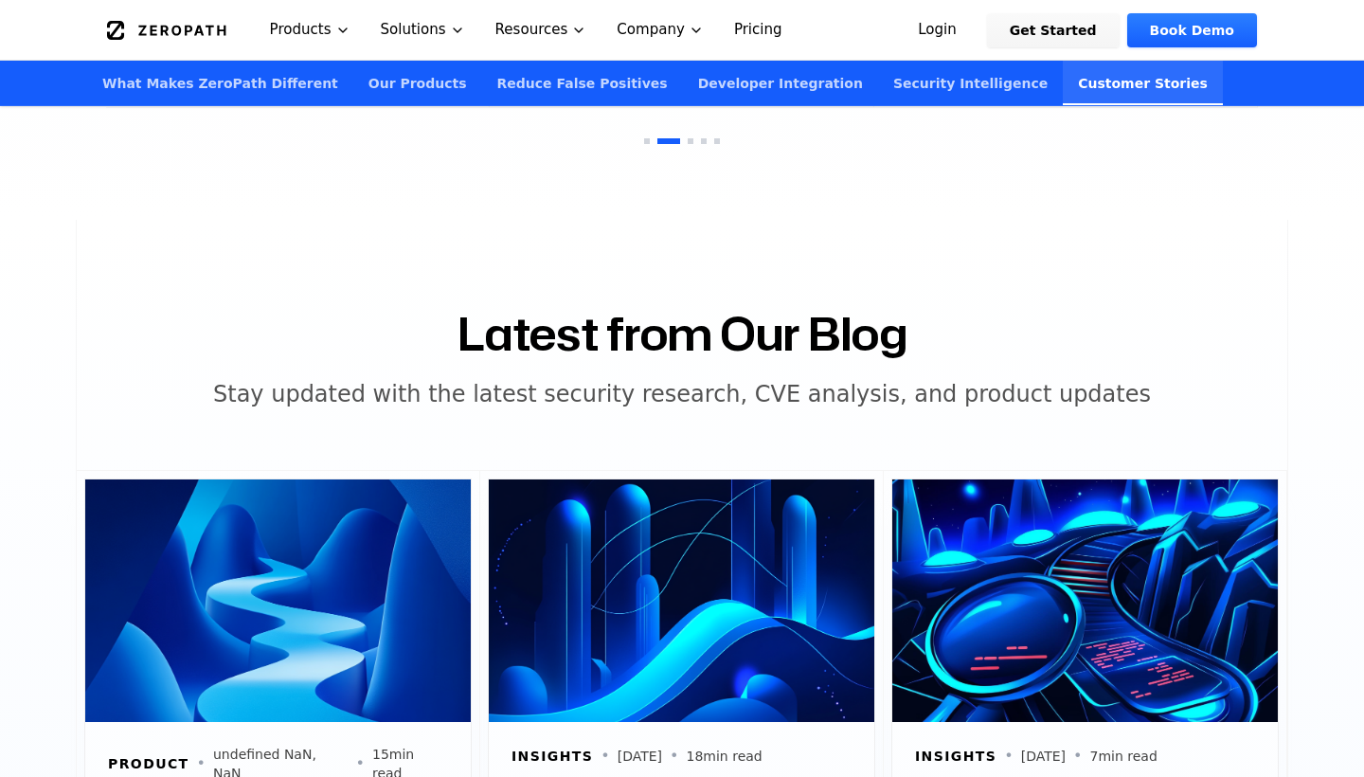
scroll to position [6077, 0]
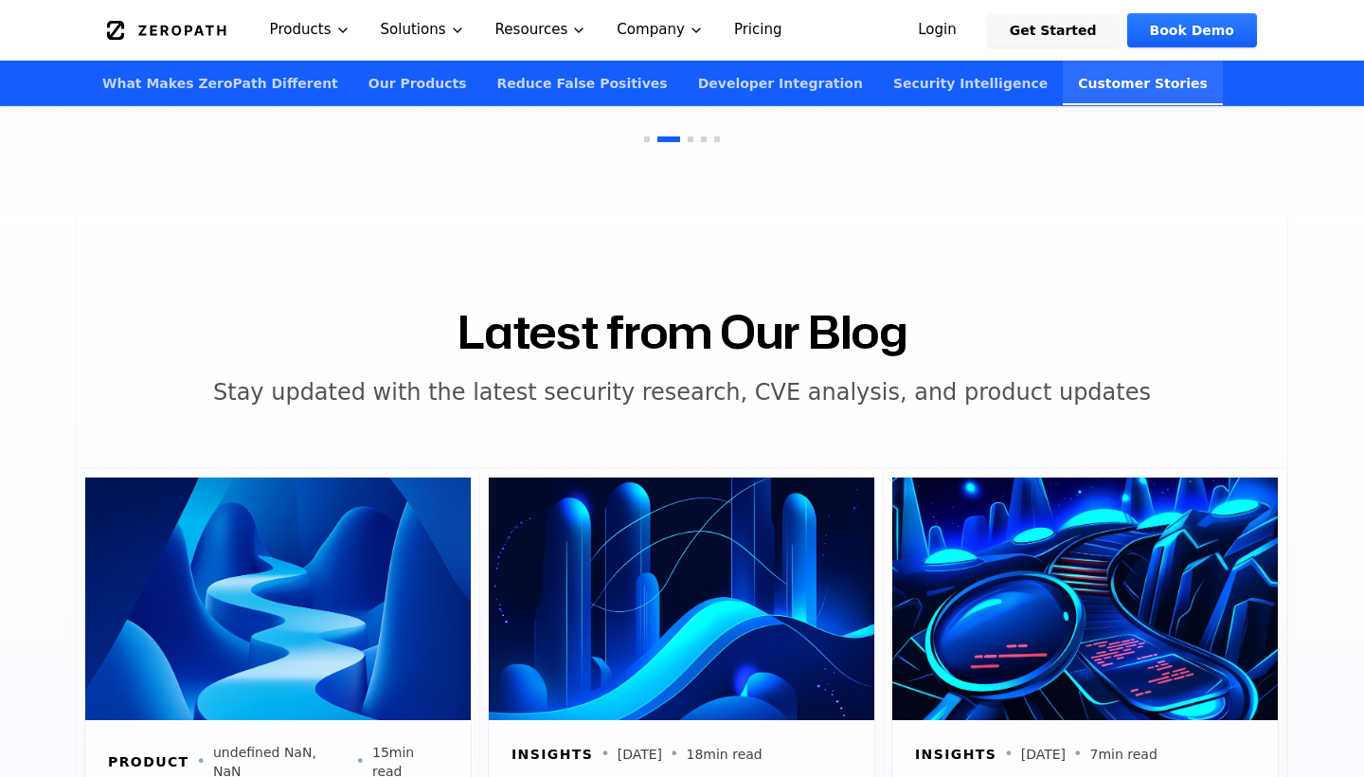
click at [798, 41] on link "Pricing" at bounding box center [758, 30] width 79 height 60
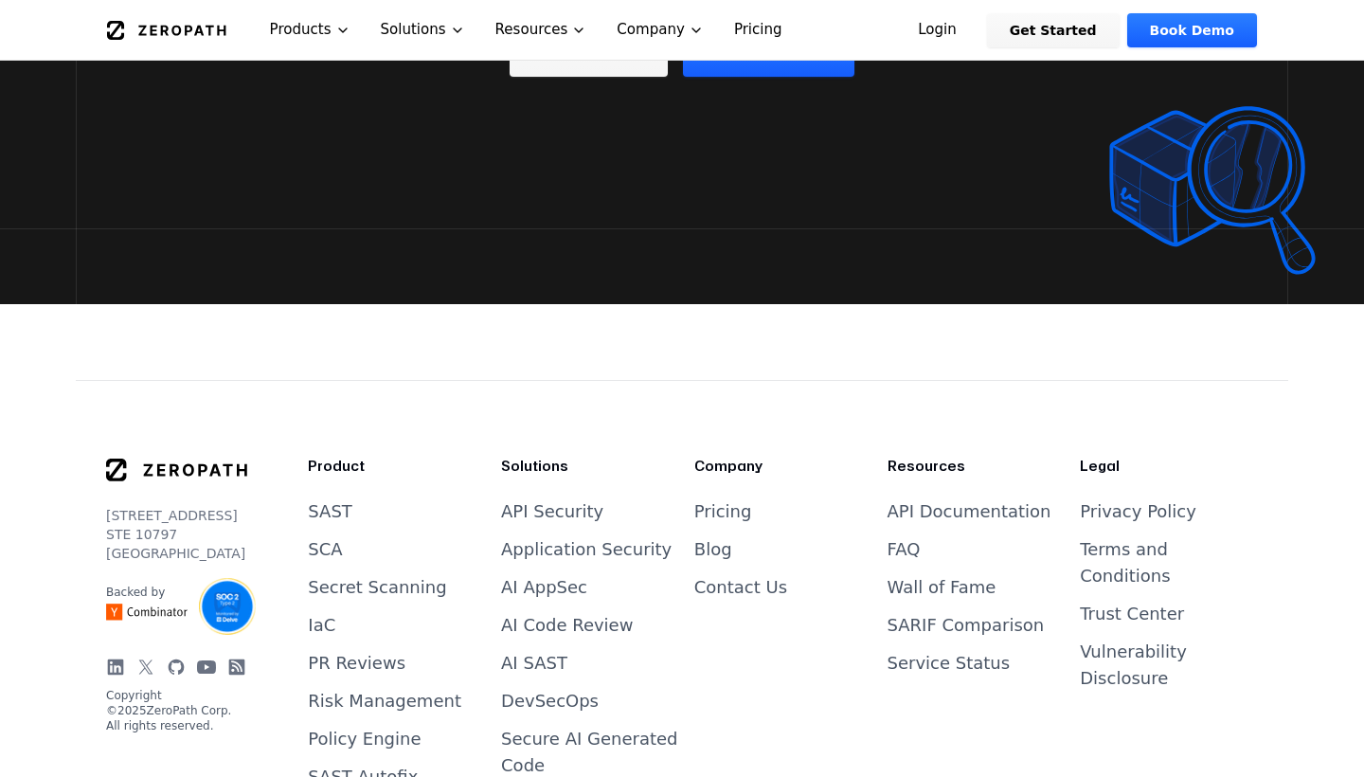
scroll to position [4071, 0]
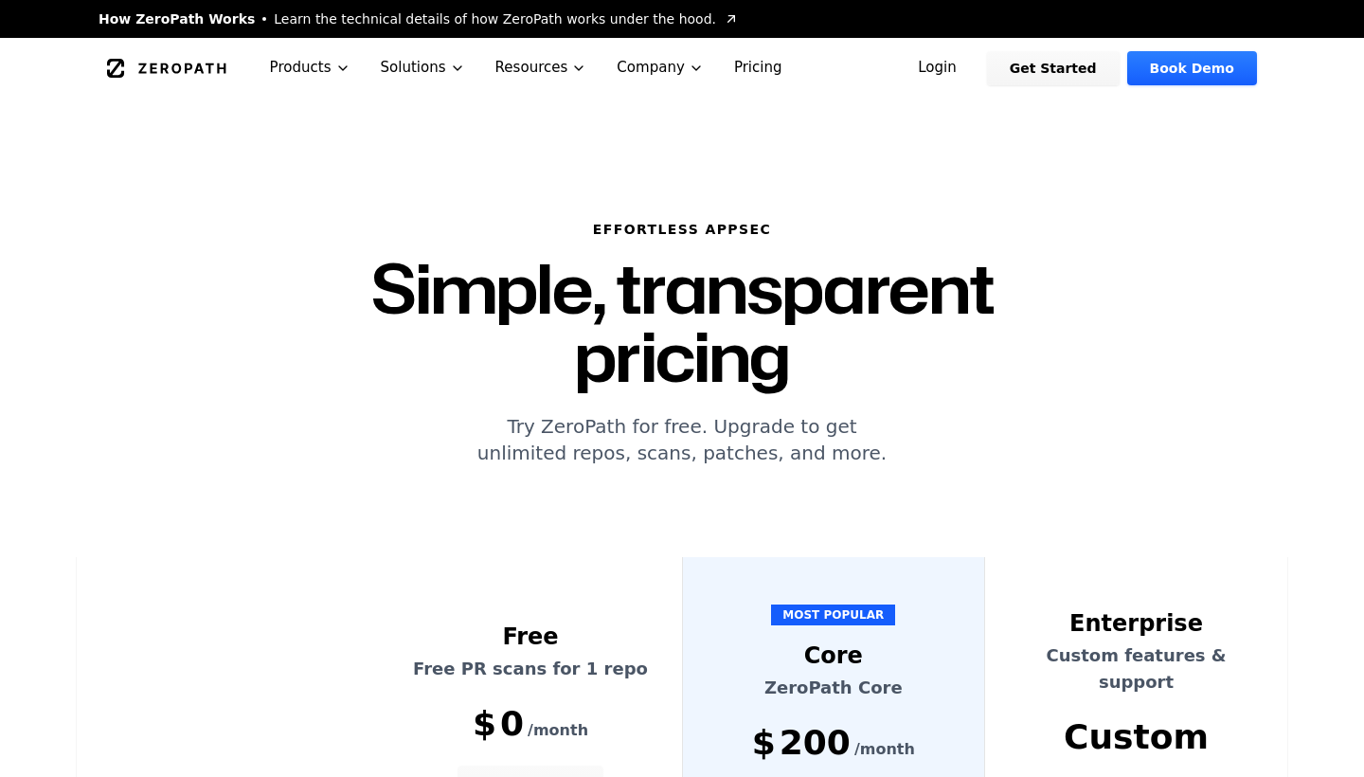
scroll to position [0, 0]
click at [226, 59] on icon "Global" at bounding box center [166, 68] width 119 height 19
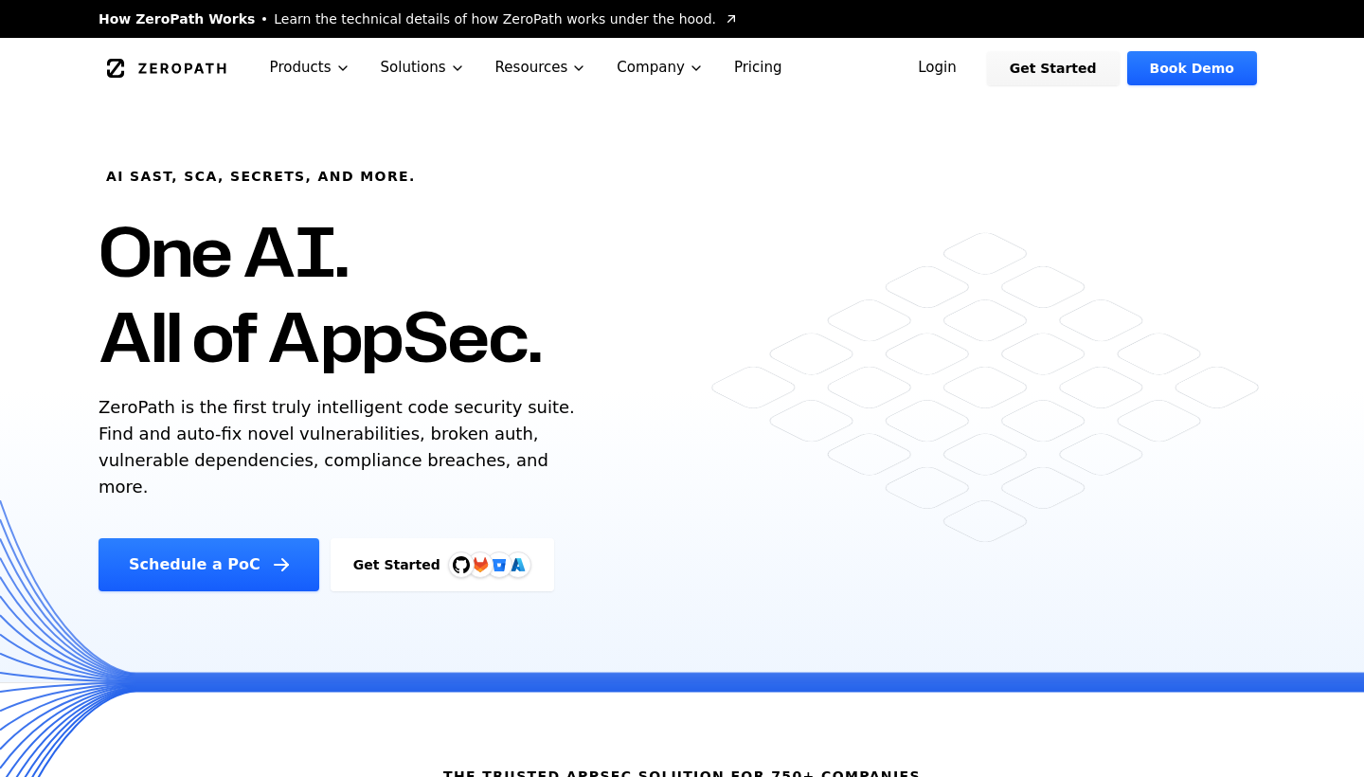
click at [798, 75] on link "Pricing" at bounding box center [758, 68] width 79 height 60
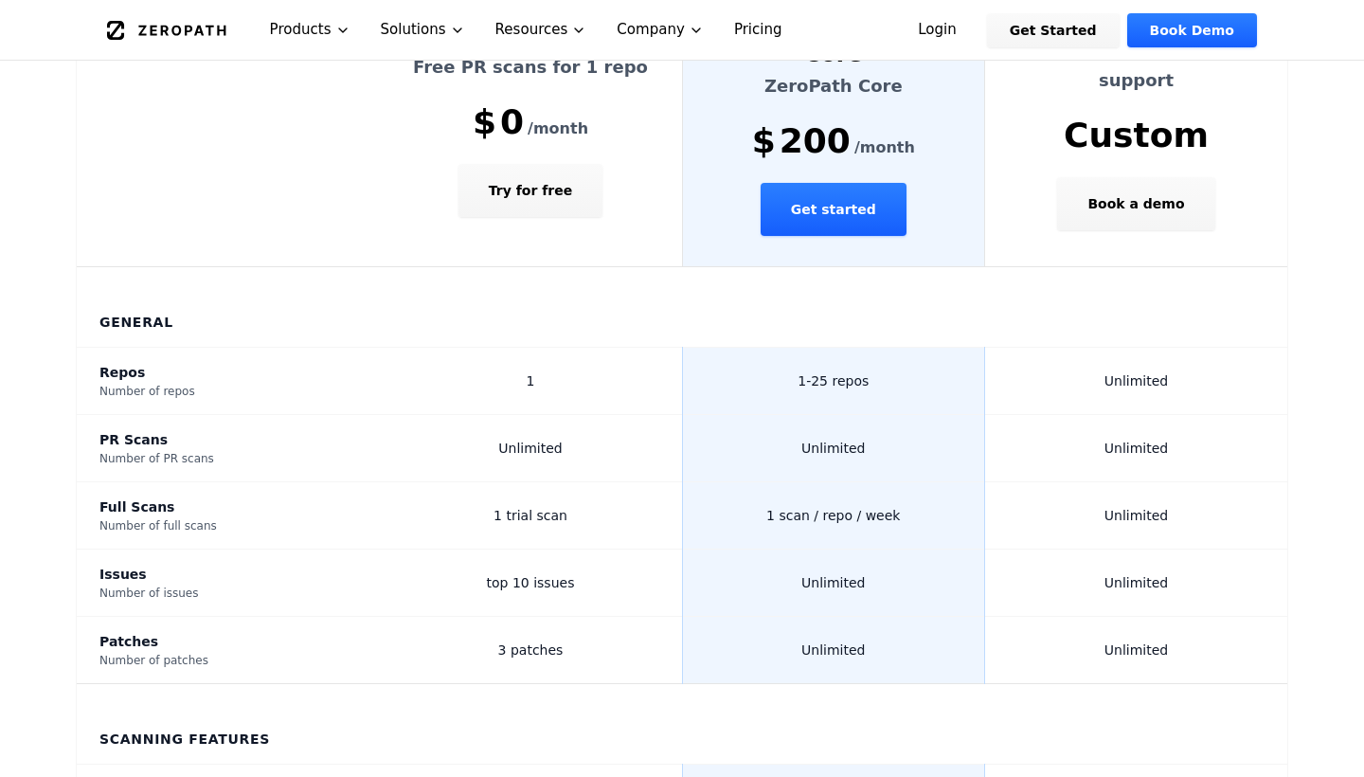
scroll to position [612, 0]
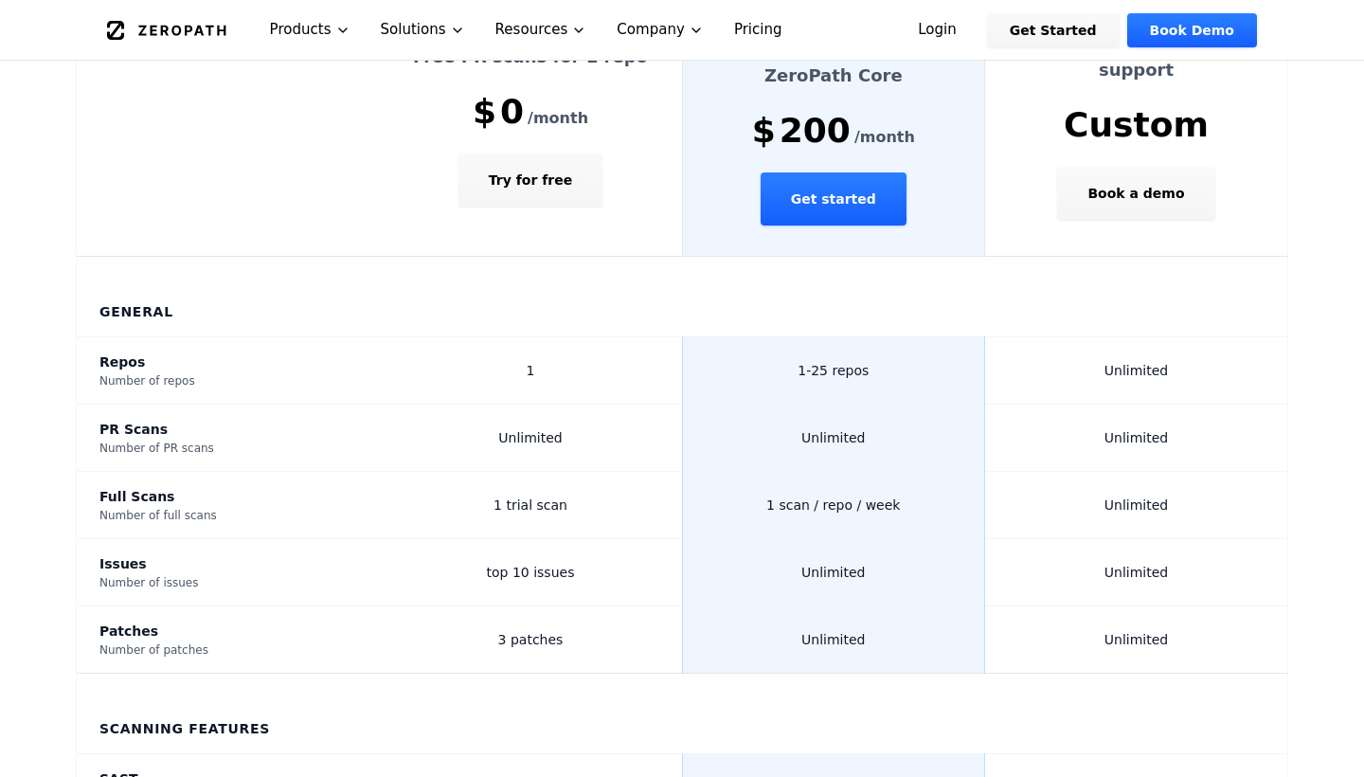
click at [903, 472] on td "1 scan / repo / week" at bounding box center [833, 505] width 303 height 67
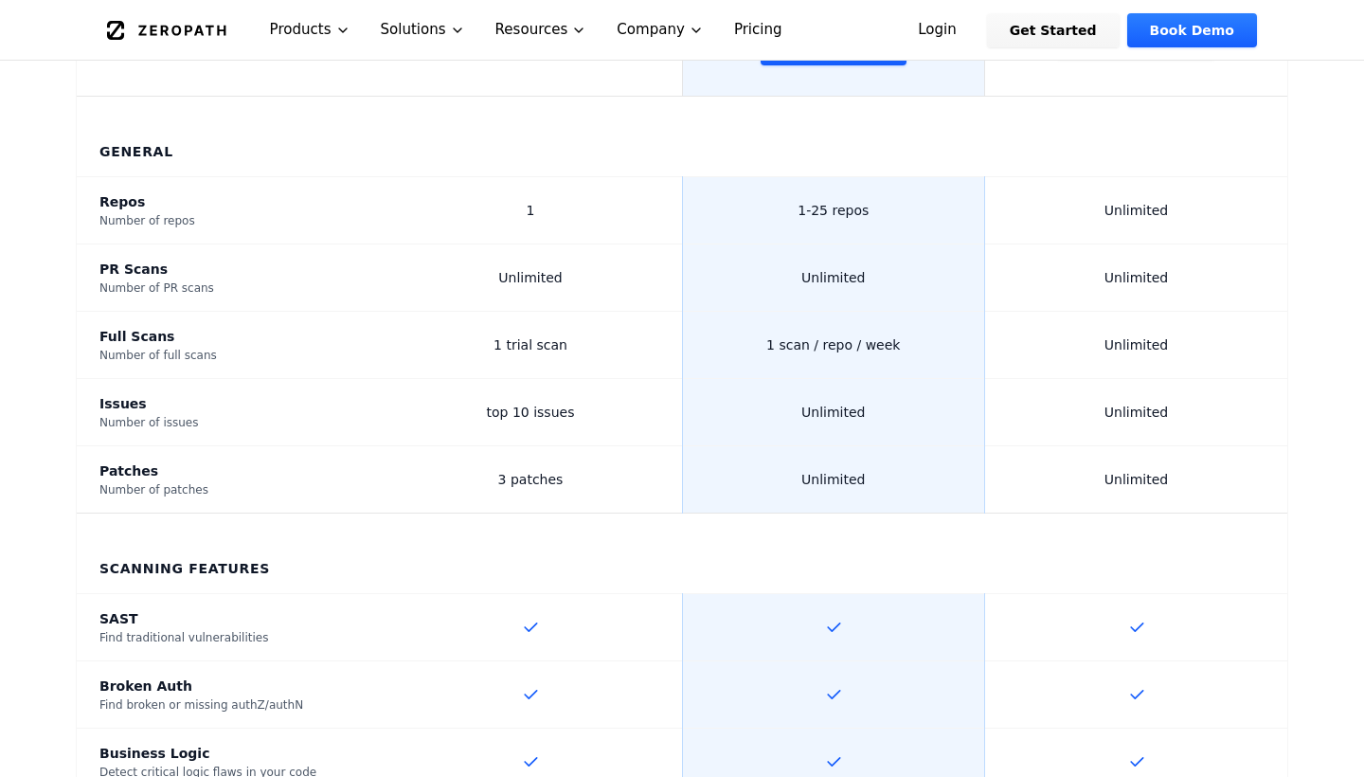
scroll to position [757, 0]
